Goal: Entertainment & Leisure: Browse casually

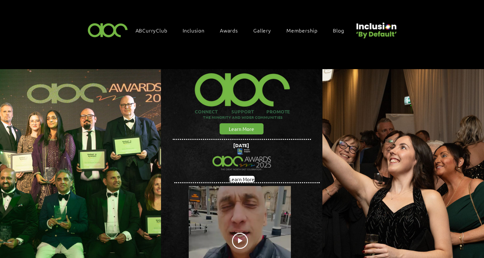
click at [264, 34] on link "Gallery" at bounding box center [265, 30] width 31 height 13
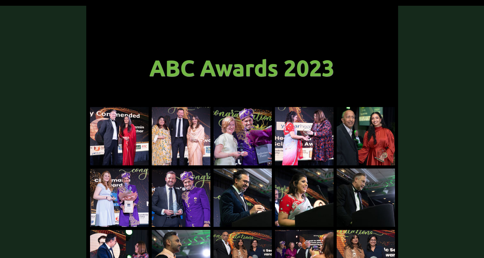
scroll to position [52, 0]
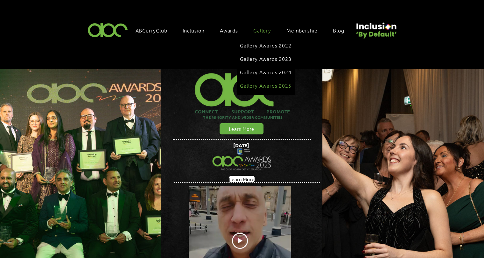
click at [274, 82] on span "Gallery Awards 2025" at bounding box center [265, 85] width 51 height 7
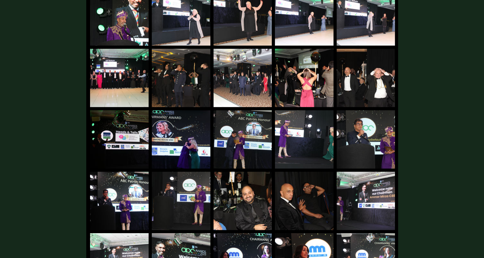
scroll to position [446, 0]
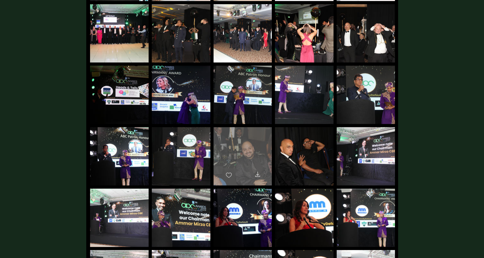
click at [264, 147] on div "main content" at bounding box center [243, 153] width 58 height 53
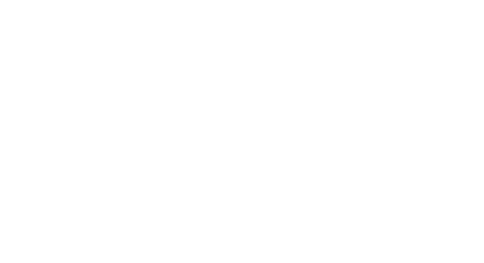
scroll to position [0, 0]
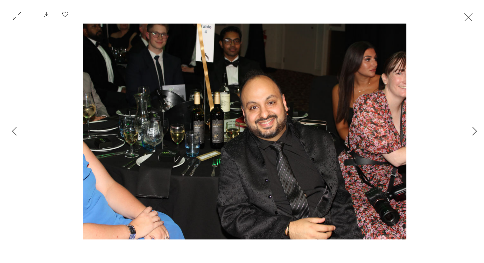
click at [470, 15] on button "Exit expand mode" at bounding box center [469, 17] width 12 height 14
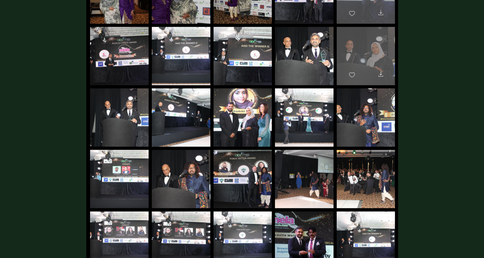
scroll to position [1115, 0]
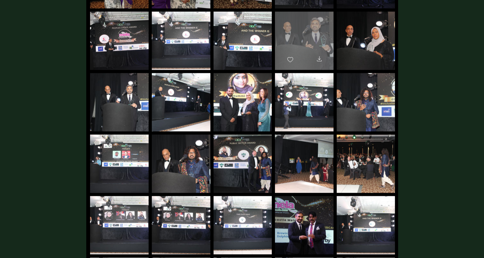
click at [318, 41] on div "main content" at bounding box center [304, 37] width 59 height 53
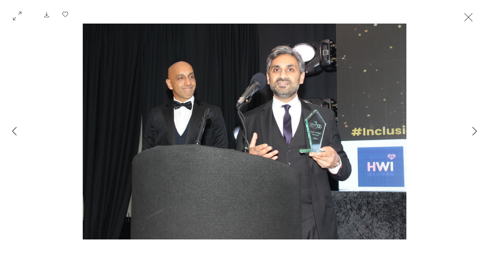
click at [468, 16] on button "Exit expand mode" at bounding box center [469, 17] width 12 height 14
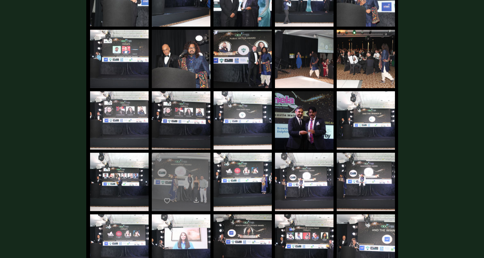
scroll to position [1242, 0]
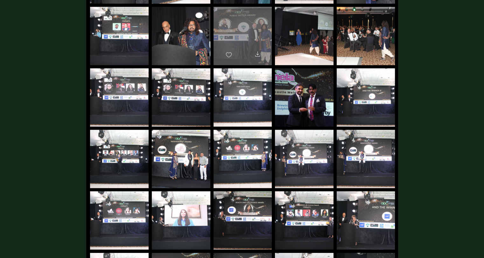
click at [254, 47] on div "Download" at bounding box center [258, 55] width 14 height 16
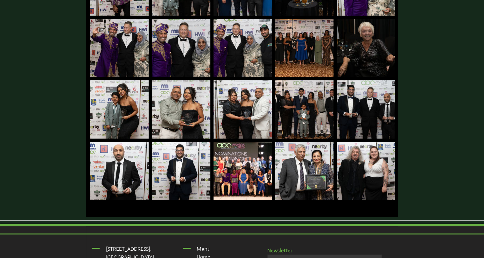
scroll to position [2644, 0]
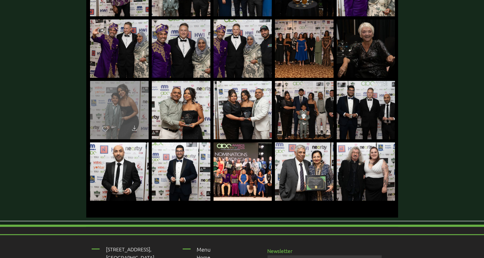
drag, startPoint x: 127, startPoint y: 134, endPoint x: 141, endPoint y: 108, distance: 30.2
click at [141, 108] on div "main content" at bounding box center [119, 107] width 59 height 53
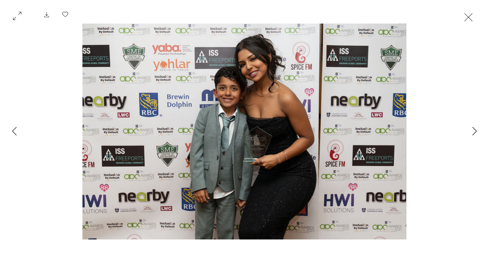
click at [471, 16] on button "Exit expand mode" at bounding box center [469, 17] width 12 height 14
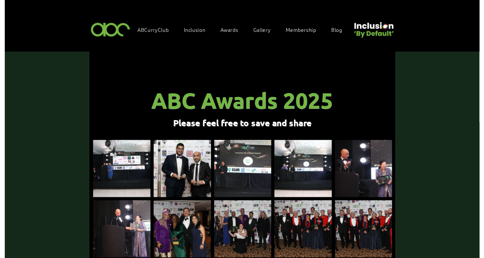
scroll to position [2644, 0]
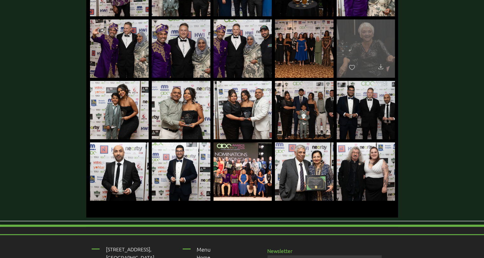
click at [369, 41] on div "main content" at bounding box center [366, 45] width 58 height 53
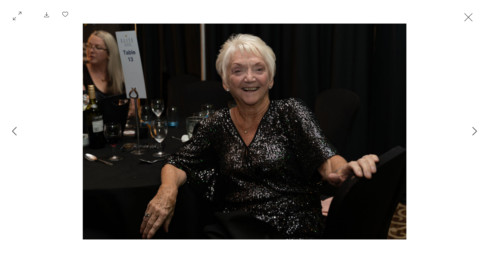
click at [469, 16] on button "Exit expand mode" at bounding box center [469, 17] width 12 height 14
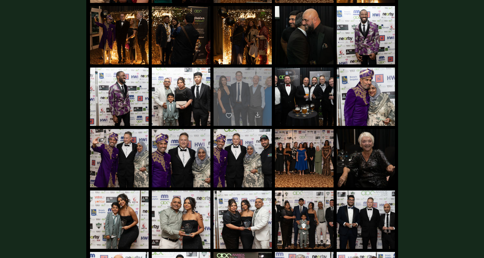
scroll to position [2516, 0]
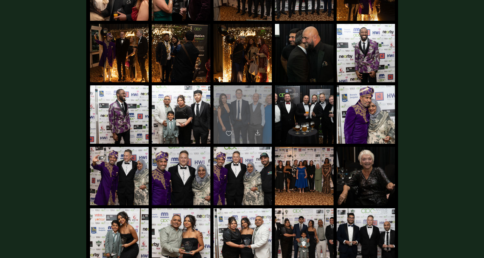
click at [237, 101] on div "main content" at bounding box center [243, 111] width 58 height 53
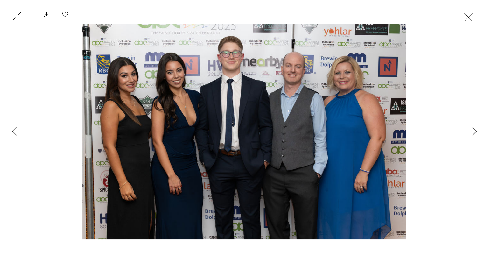
click at [467, 16] on button "Exit expand mode" at bounding box center [469, 17] width 12 height 14
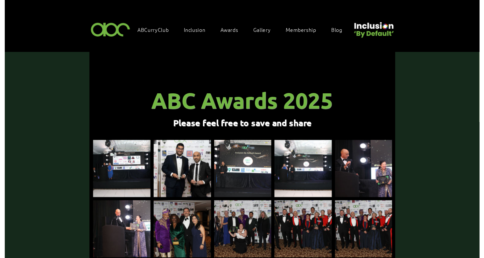
scroll to position [2516, 0]
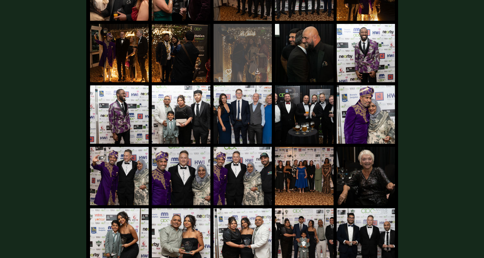
click at [248, 63] on div "main content" at bounding box center [243, 50] width 58 height 53
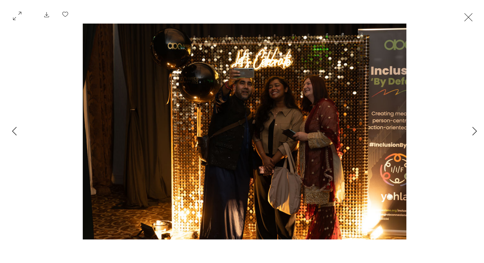
click at [469, 16] on button "Exit expand mode" at bounding box center [469, 17] width 12 height 14
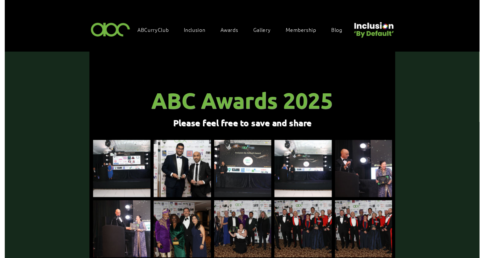
scroll to position [2516, 0]
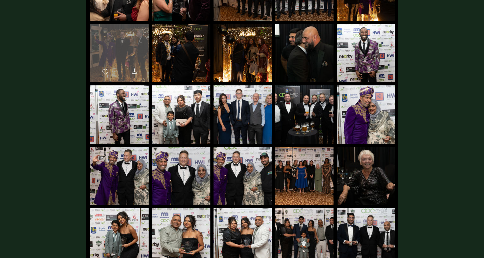
click at [132, 58] on div "main content" at bounding box center [119, 50] width 59 height 53
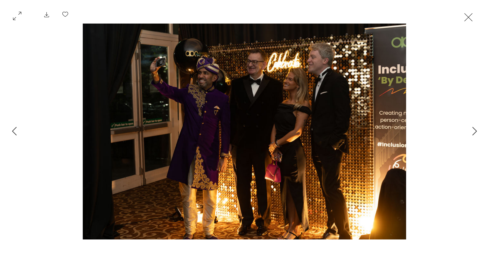
click at [469, 18] on button "Exit expand mode" at bounding box center [469, 17] width 12 height 14
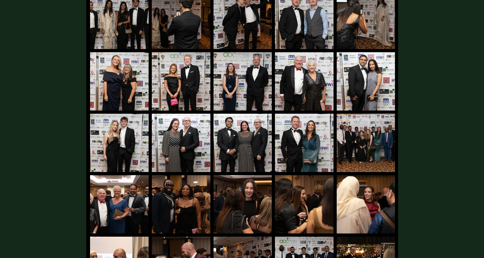
scroll to position [2261, 0]
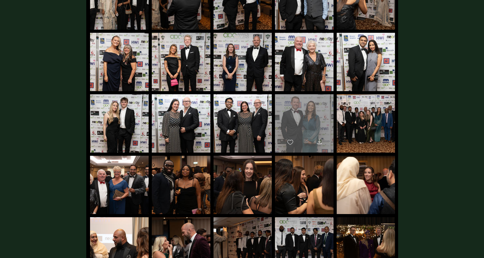
click at [318, 117] on div "main content" at bounding box center [304, 120] width 59 height 53
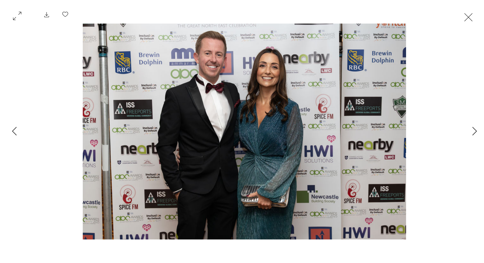
click at [468, 18] on button "Exit expand mode" at bounding box center [469, 17] width 12 height 14
